Goal: Transaction & Acquisition: Purchase product/service

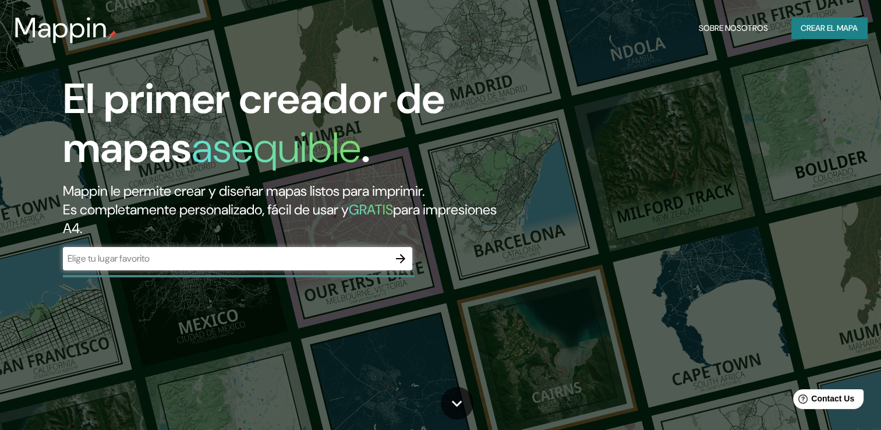
click at [399, 245] on div "El primer creador de mapas asequible . Mappin le permite crear y diseñar mapas …" at bounding box center [283, 178] width 529 height 207
click at [398, 259] on icon "button" at bounding box center [401, 259] width 14 height 14
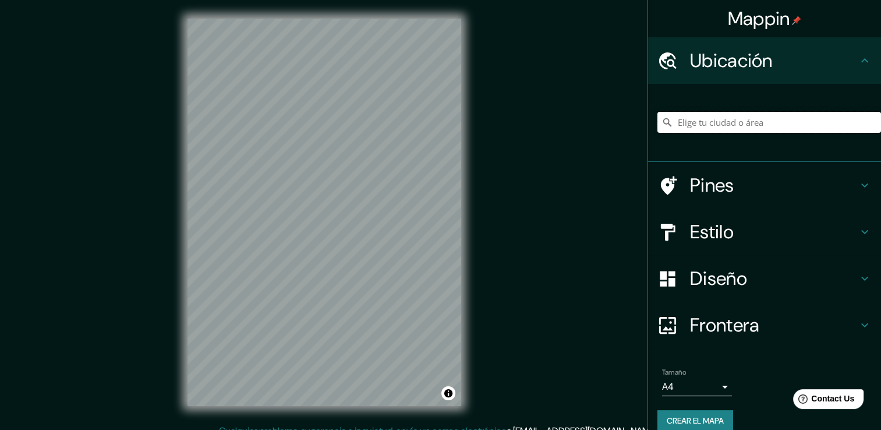
click at [729, 130] on input "Elige tu ciudad o área" at bounding box center [769, 122] width 224 height 21
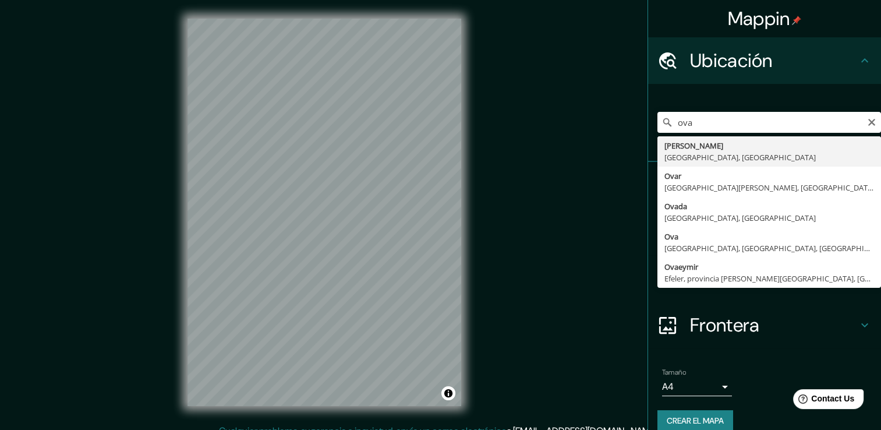
type input "[PERSON_NAME], [GEOGRAPHIC_DATA], [GEOGRAPHIC_DATA]"
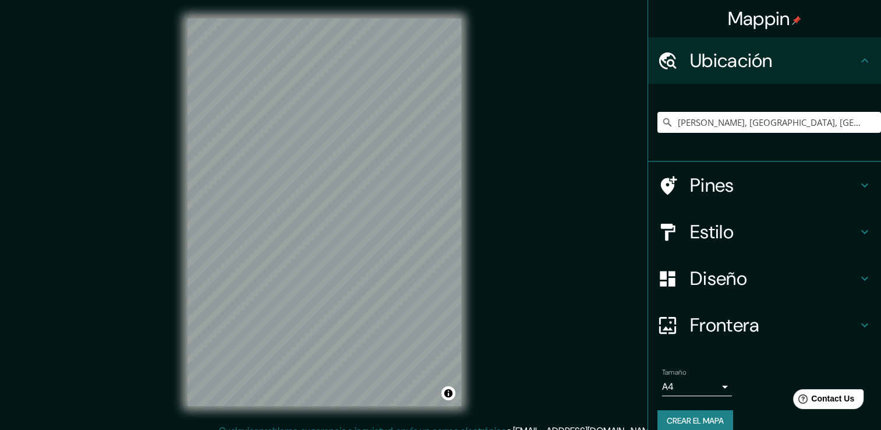
click at [759, 267] on h4 "Diseño" at bounding box center [774, 278] width 168 height 23
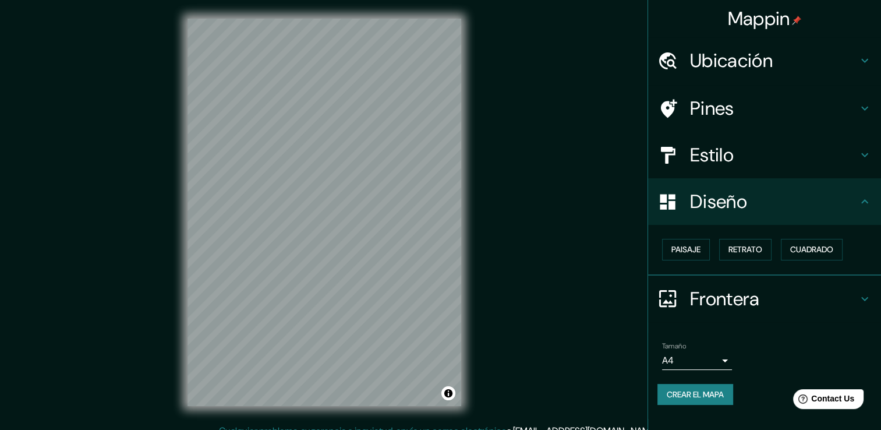
click at [770, 153] on h4 "Estilo" at bounding box center [774, 154] width 168 height 23
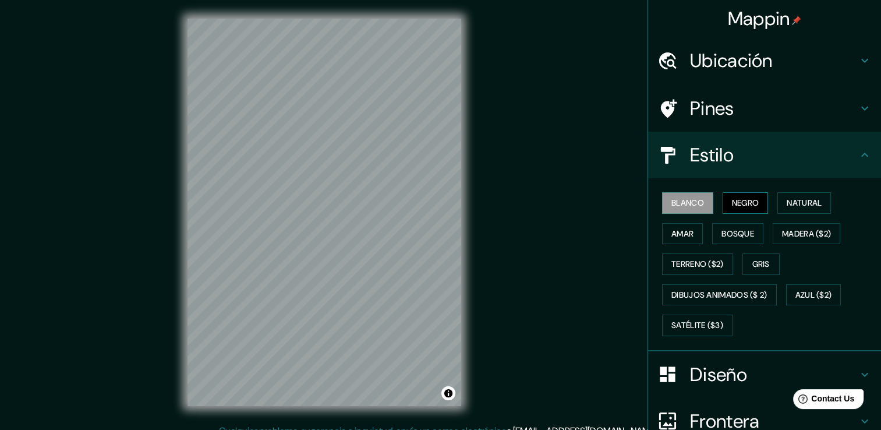
click at [747, 204] on font "Negro" at bounding box center [745, 203] width 27 height 15
click at [790, 201] on font "Natural" at bounding box center [804, 203] width 35 height 15
click at [684, 204] on font "Blanco" at bounding box center [687, 203] width 33 height 15
click at [808, 206] on font "Natural" at bounding box center [804, 203] width 35 height 15
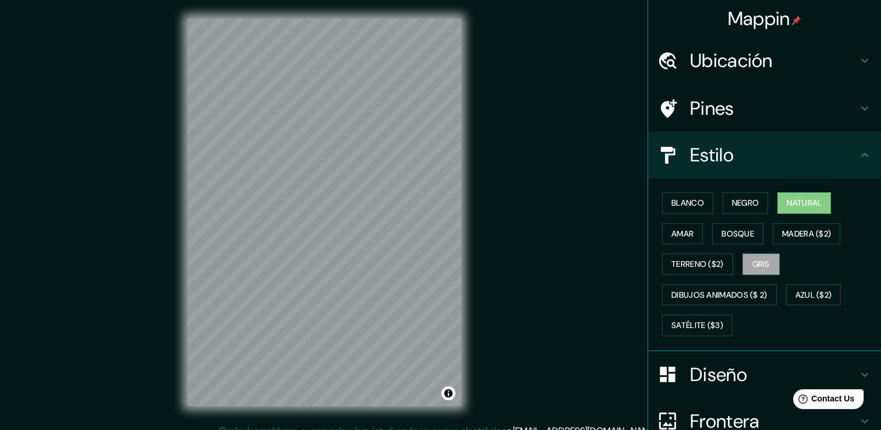
click at [742, 267] on button "Gris" at bounding box center [760, 264] width 37 height 22
click at [682, 318] on font "Satélite ($3)" at bounding box center [697, 325] width 52 height 15
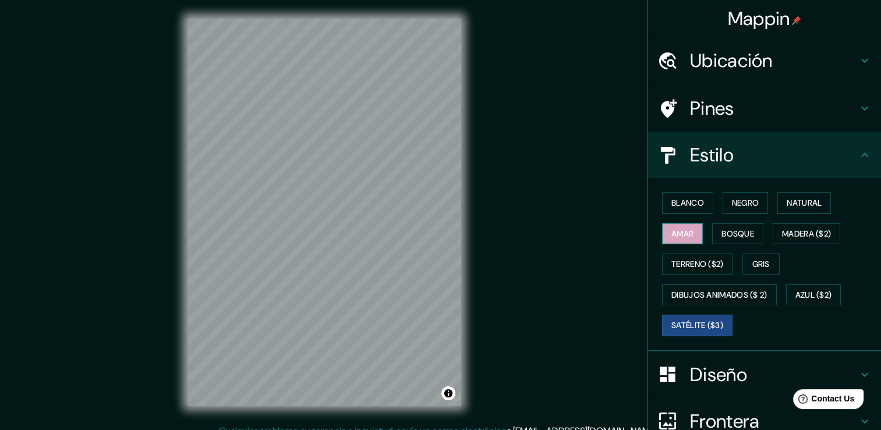
click at [680, 229] on font "Amar" at bounding box center [682, 234] width 22 height 15
click at [786, 238] on font "Madera ($2)" at bounding box center [806, 234] width 49 height 15
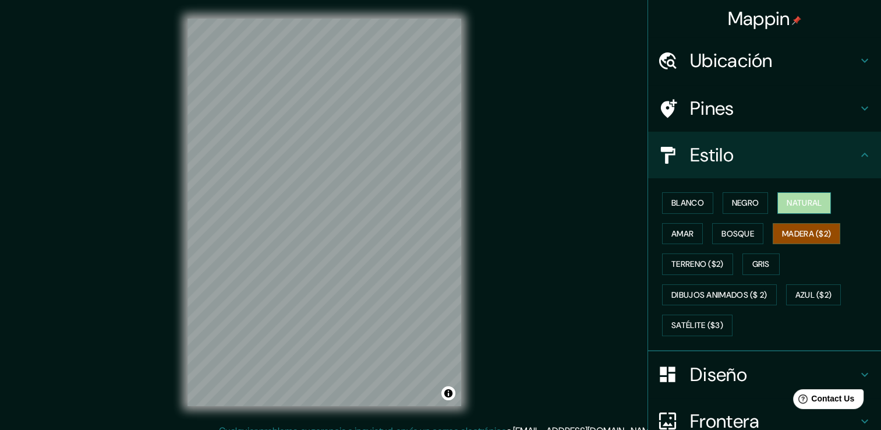
click at [790, 208] on font "Natural" at bounding box center [804, 203] width 35 height 15
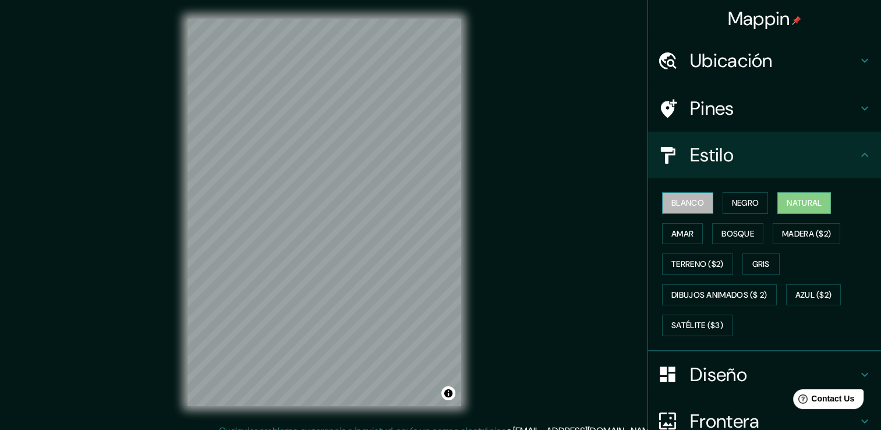
click at [692, 201] on font "Blanco" at bounding box center [687, 203] width 33 height 15
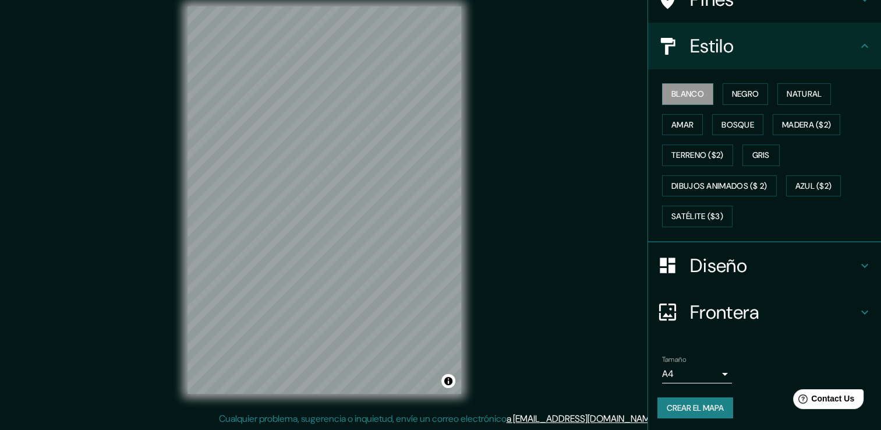
scroll to position [13, 0]
click at [687, 411] on font "Crear el mapa" at bounding box center [695, 408] width 57 height 15
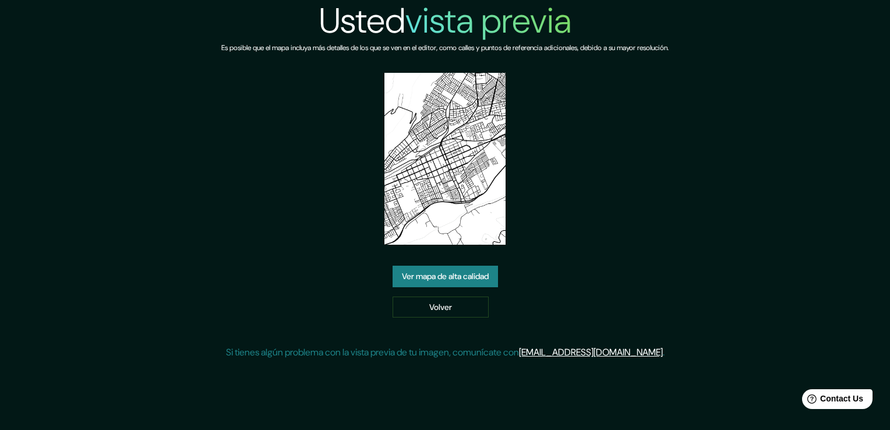
click at [465, 273] on link "Ver mapa de alta calidad" at bounding box center [444, 277] width 105 height 22
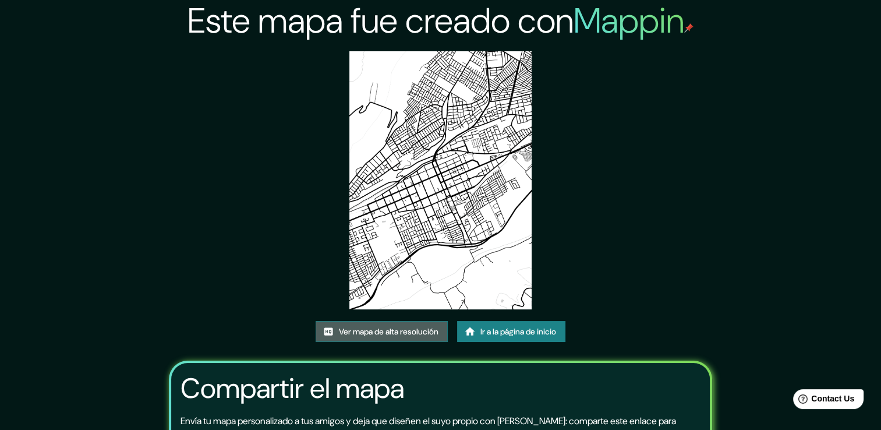
click at [398, 332] on font "Ver mapa de alta resolución" at bounding box center [389, 331] width 100 height 15
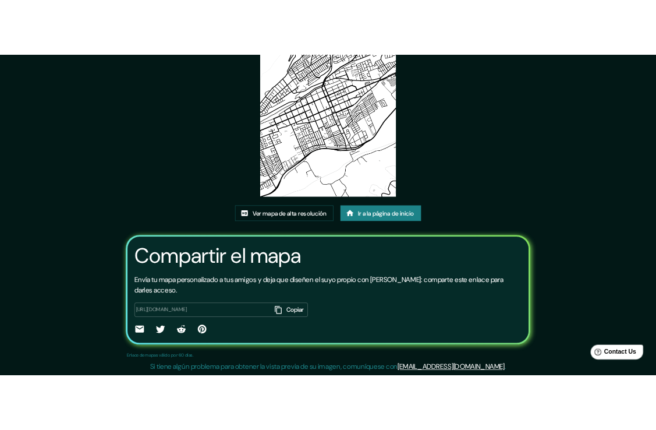
scroll to position [112, 0]
